Goal: Check status

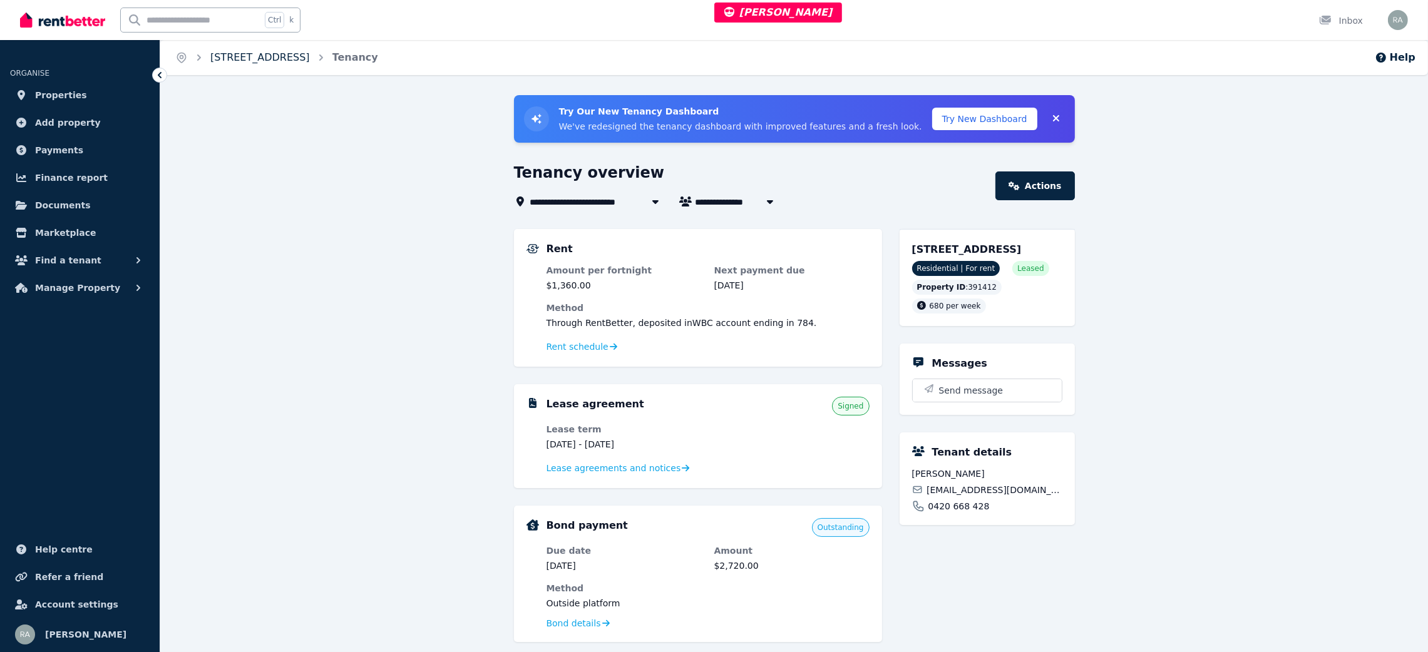
click at [310, 58] on link "[STREET_ADDRESS]" at bounding box center [260, 57] width 100 height 12
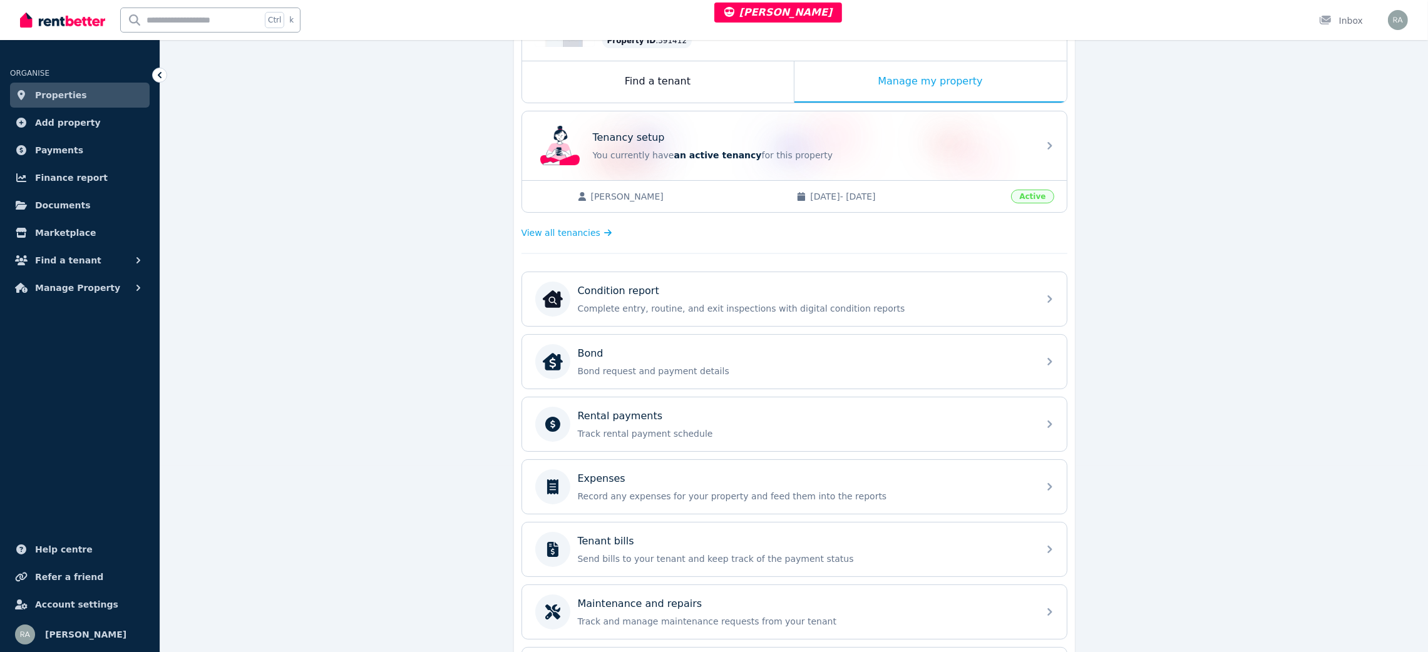
scroll to position [188, 0]
click at [672, 547] on div "Tenant bills" at bounding box center [804, 540] width 453 height 15
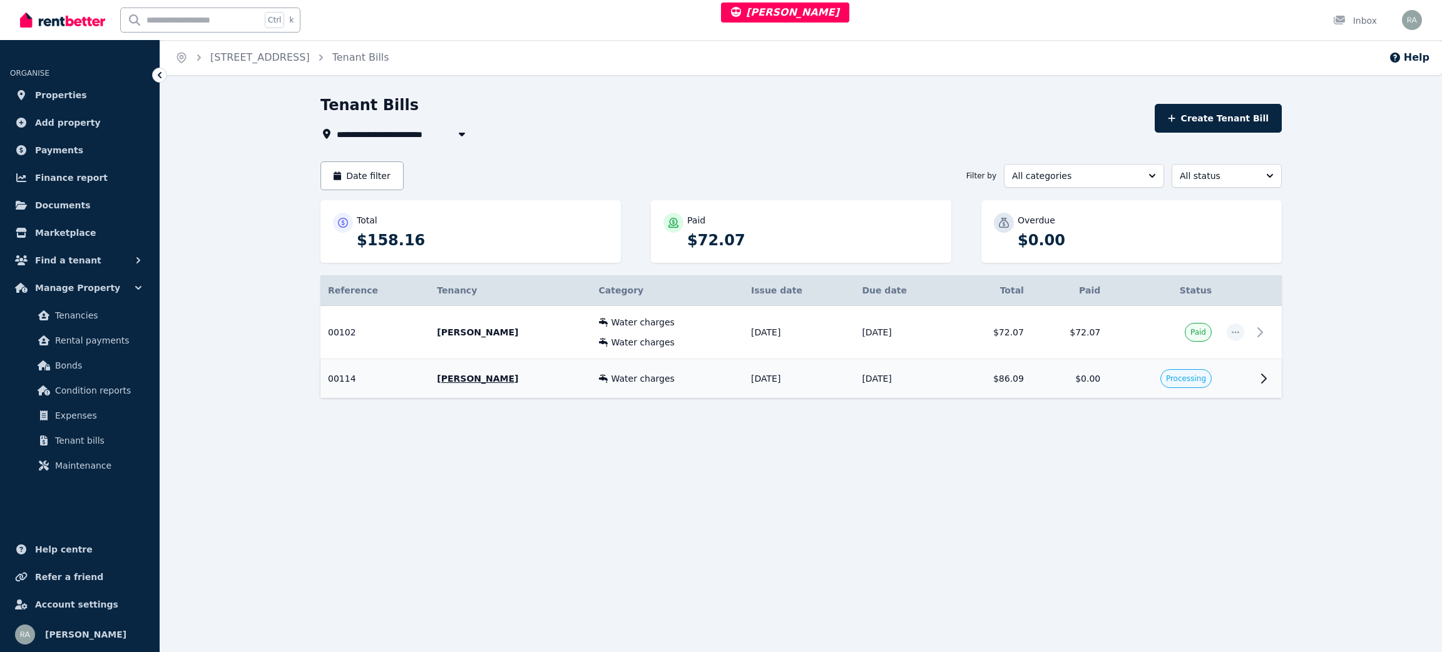
click at [1136, 378] on td "Processing" at bounding box center [1163, 378] width 111 height 39
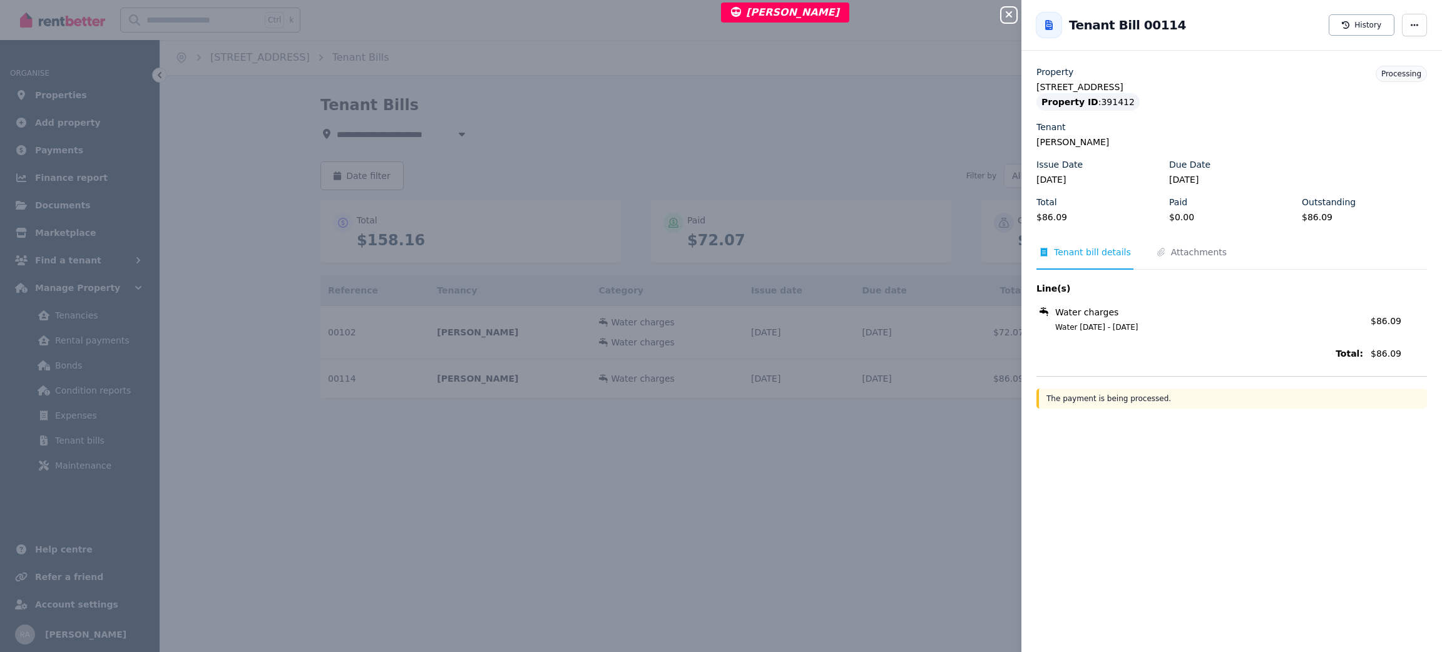
drag, startPoint x: 1195, startPoint y: 393, endPoint x: 1199, endPoint y: 386, distance: 8.2
click at [1195, 394] on div "The payment is being processed." at bounding box center [1231, 399] width 391 height 20
click at [1356, 22] on button "History" at bounding box center [1362, 24] width 66 height 21
